Goal: Task Accomplishment & Management: Use online tool/utility

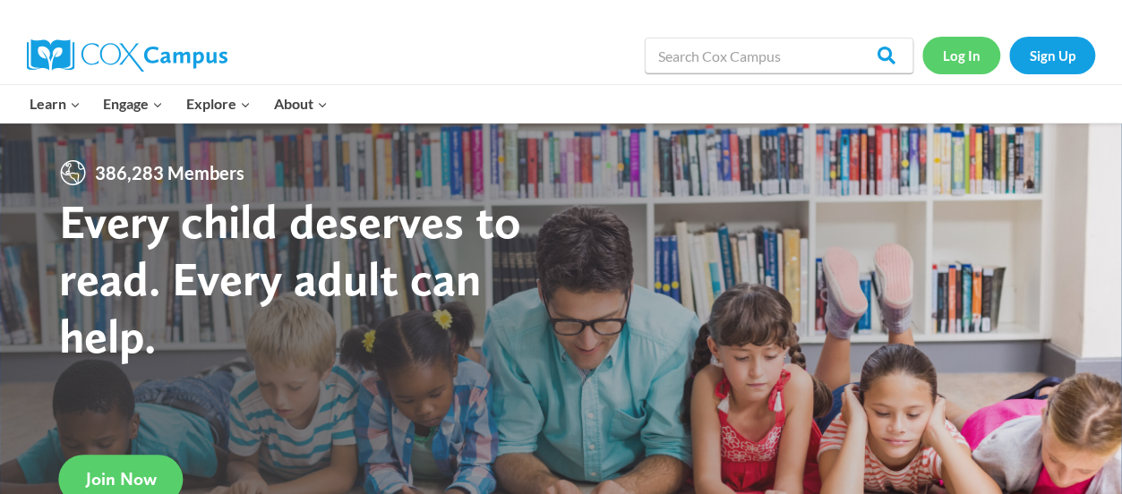
click at [963, 55] on link "Log In" at bounding box center [961, 55] width 78 height 37
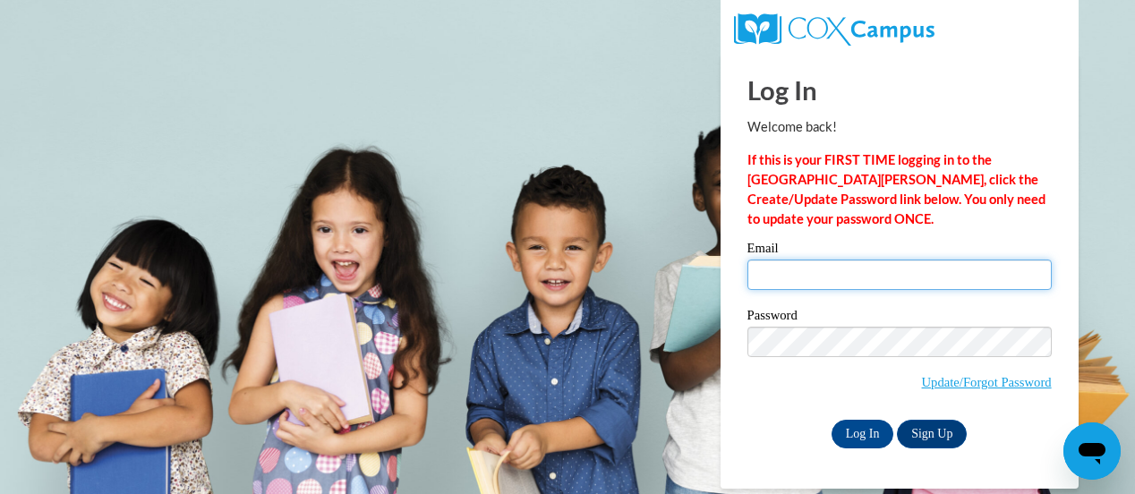
click at [788, 268] on input "Email" at bounding box center [900, 275] width 304 height 30
type input "nucian.butler@apsk12.org"
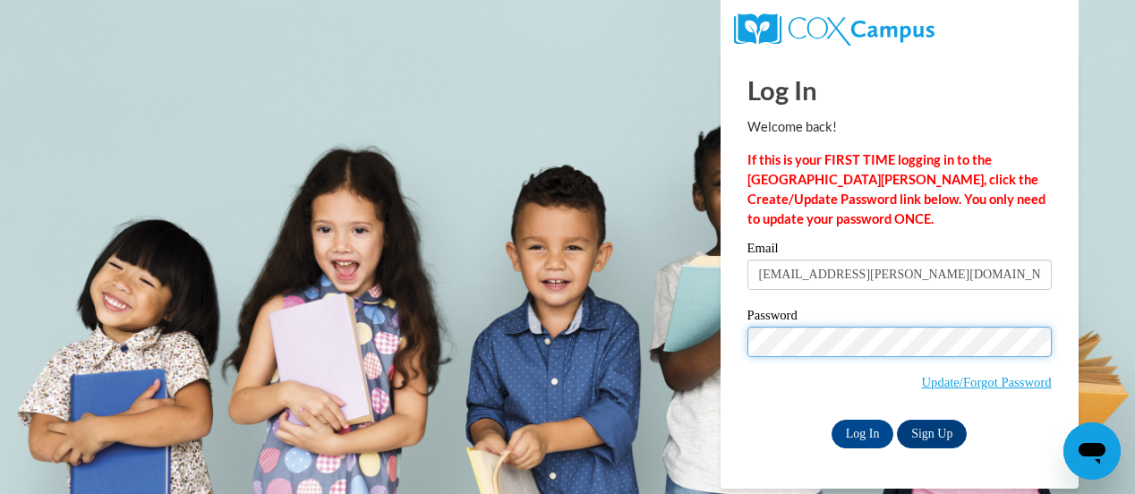
click at [832, 420] on input "Log In" at bounding box center [863, 434] width 63 height 29
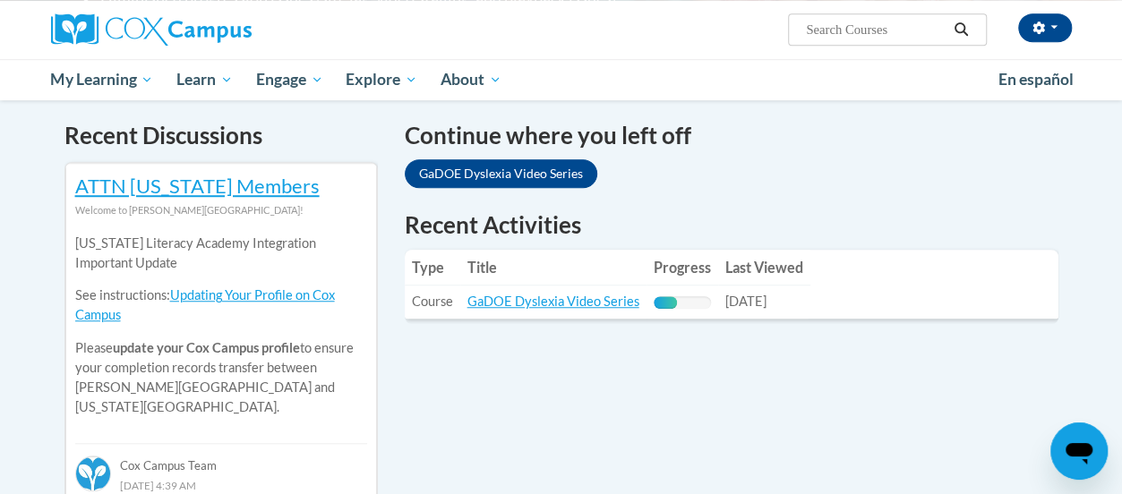
scroll to position [466, 0]
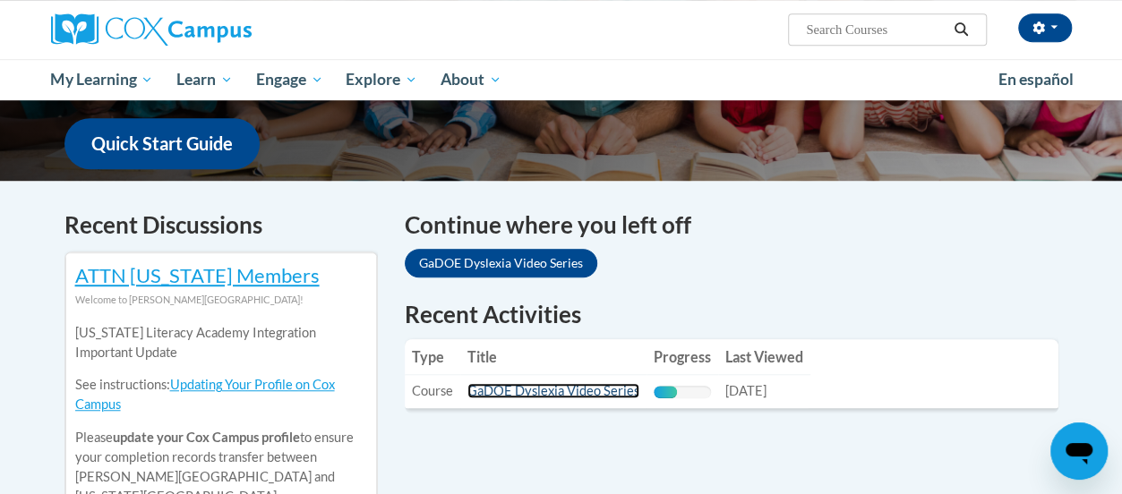
click at [568, 383] on link "GaDOE Dyslexia Video Series" at bounding box center [553, 390] width 172 height 15
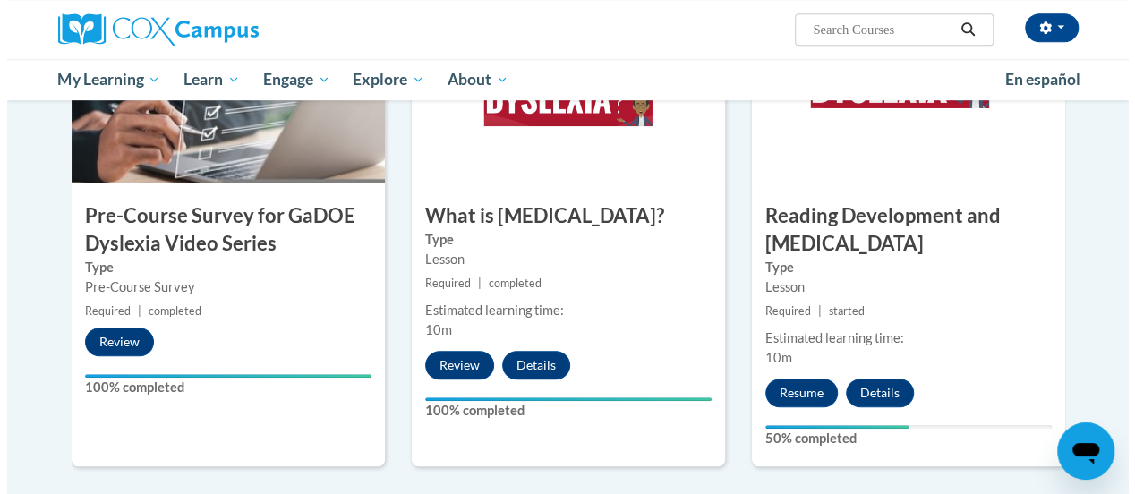
scroll to position [506, 0]
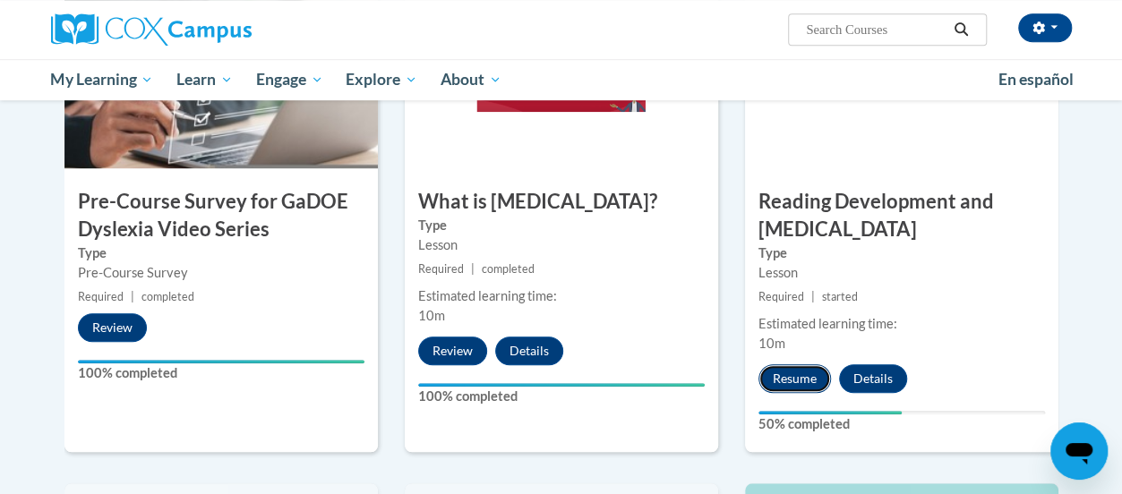
click at [796, 382] on button "Resume" at bounding box center [794, 378] width 73 height 29
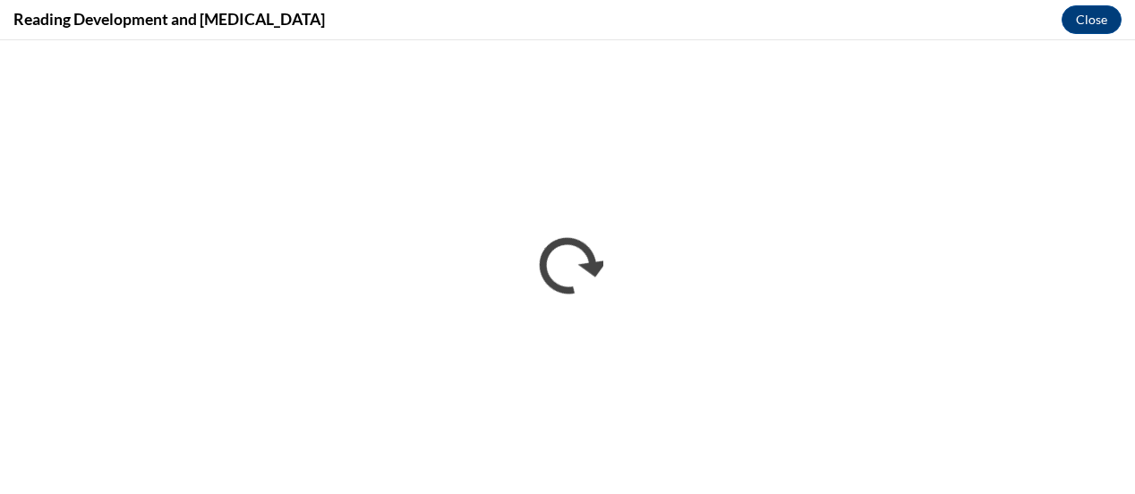
scroll to position [0, 0]
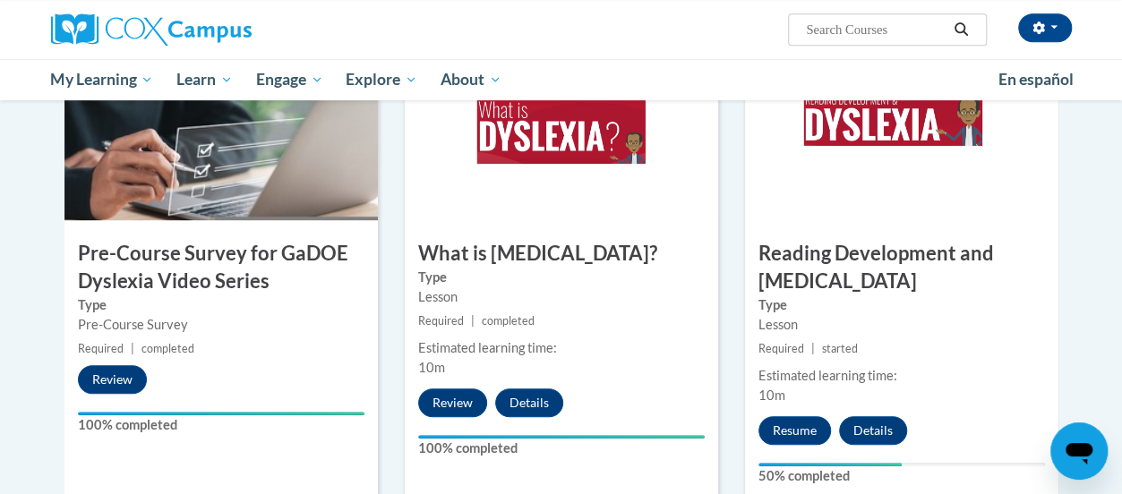
scroll to position [444, 0]
